Goal: Go to known website: Access a specific website the user already knows

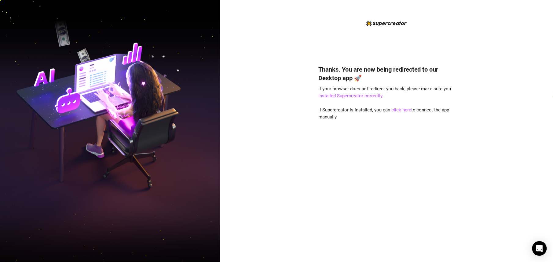
click at [404, 113] on div "Thanks. You are now being redirected to our Desktop app 🚀 If your browser does …" at bounding box center [387, 154] width 136 height 195
click at [403, 108] on link "click here" at bounding box center [402, 110] width 20 height 6
